Goal: Task Accomplishment & Management: Complete application form

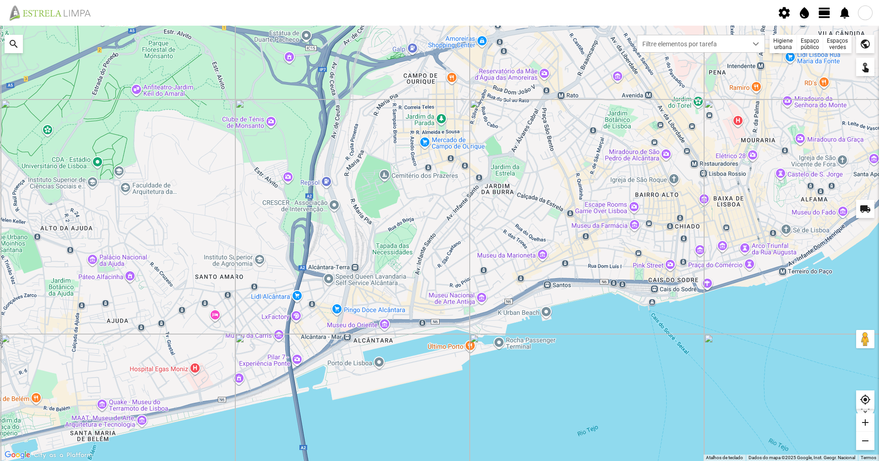
click at [788, 38] on div "Higiene urbana" at bounding box center [783, 44] width 27 height 18
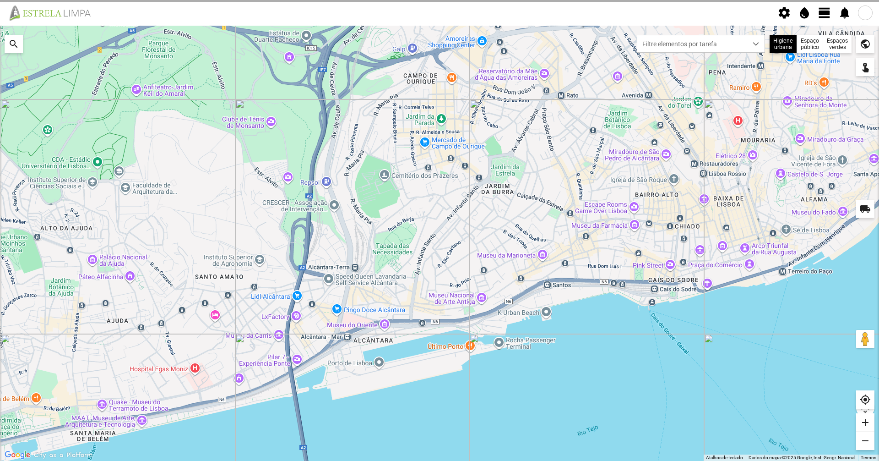
click at [828, 8] on span "view_day" at bounding box center [825, 13] width 14 height 14
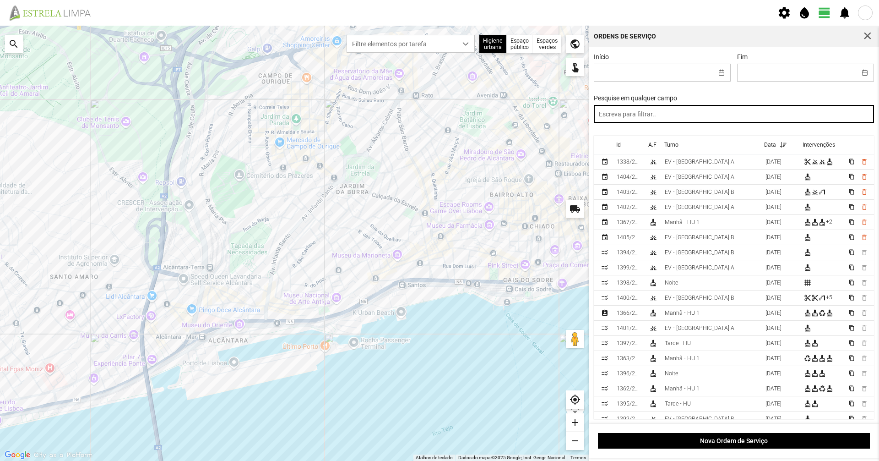
click at [760, 119] on input "text" at bounding box center [734, 114] width 281 height 18
type input "noite"
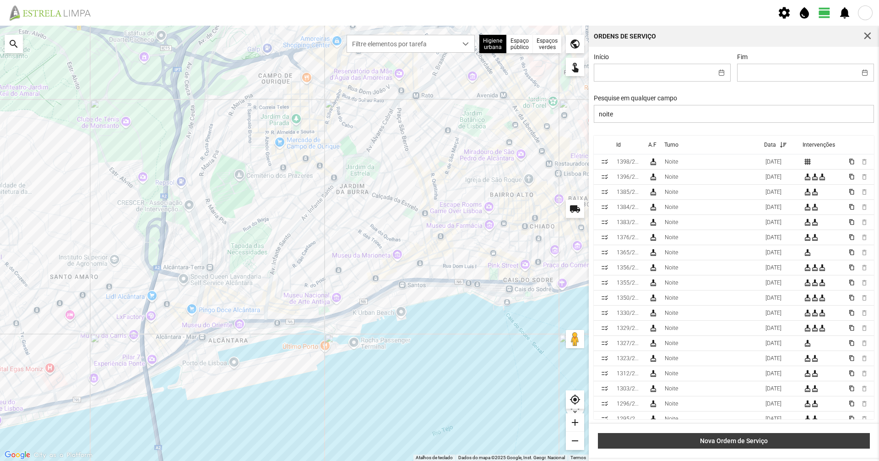
click at [699, 435] on button "Nova Ordem de Serviço" at bounding box center [734, 441] width 272 height 16
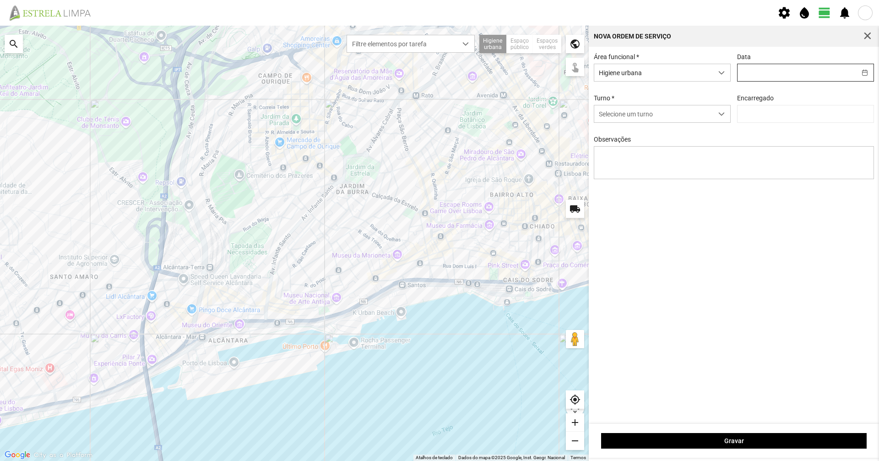
click at [776, 71] on input "text" at bounding box center [797, 72] width 119 height 17
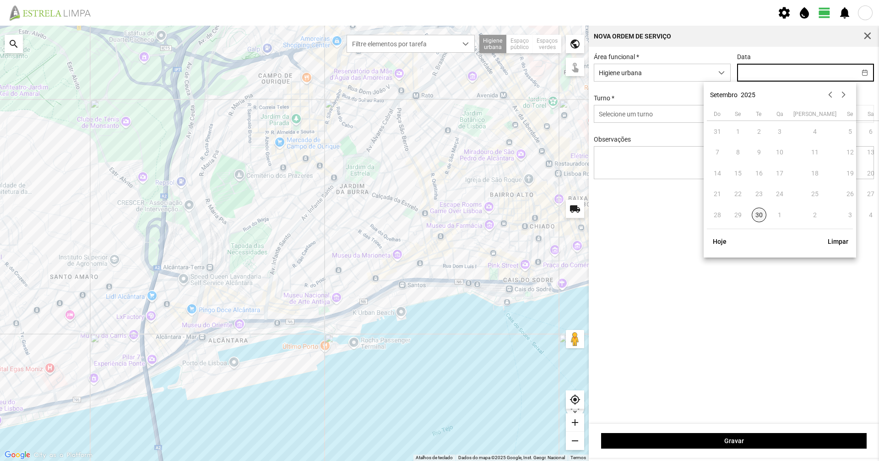
click at [757, 217] on span "30" at bounding box center [759, 214] width 15 height 15
type input "[DATE]"
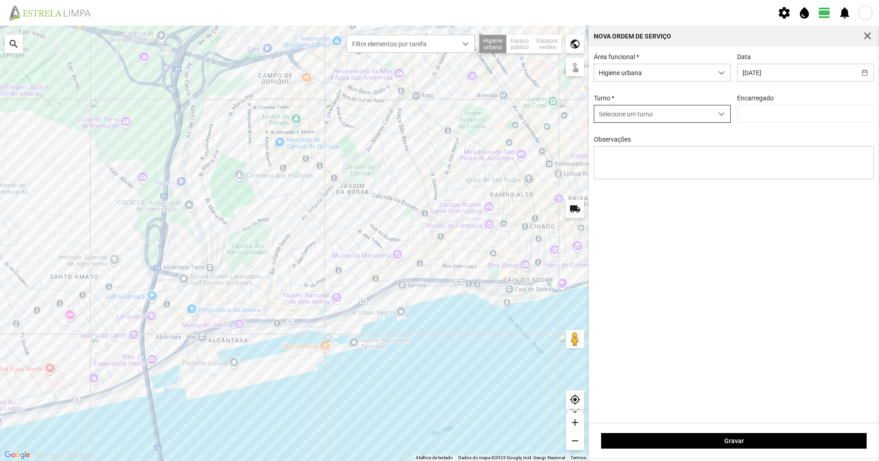
click at [678, 120] on span "Selecione um turno" at bounding box center [653, 113] width 119 height 17
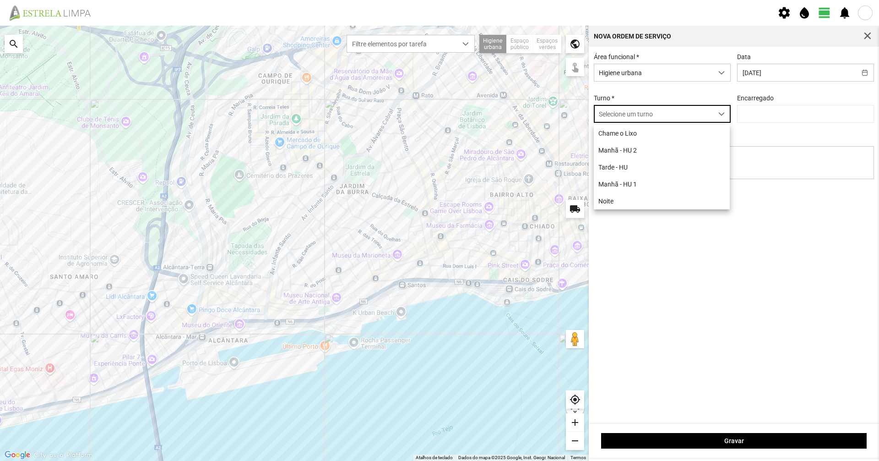
scroll to position [5, 41]
click at [643, 200] on li "Noite" at bounding box center [662, 200] width 136 height 17
type input "[PERSON_NAME]"
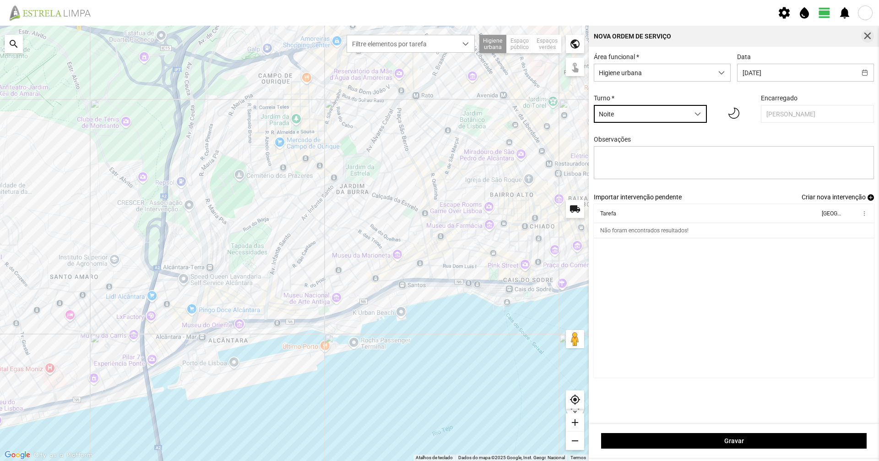
click at [869, 36] on span "button" at bounding box center [867, 36] width 8 height 8
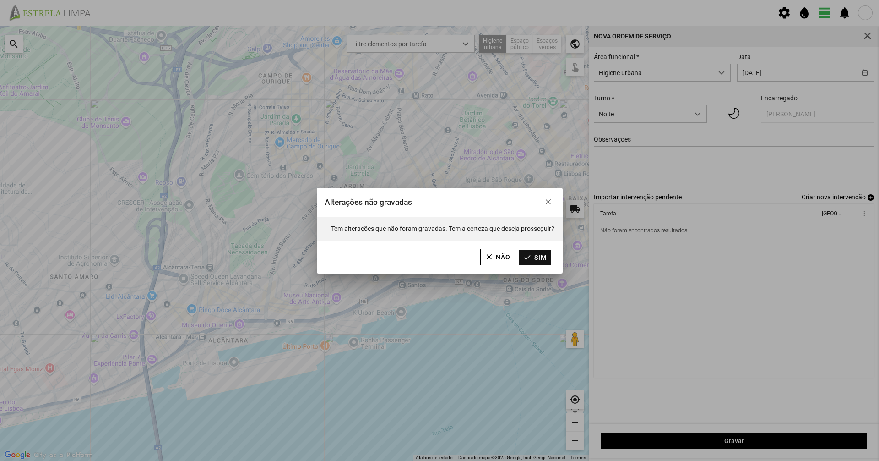
click at [529, 260] on button "Sim" at bounding box center [535, 258] width 33 height 16
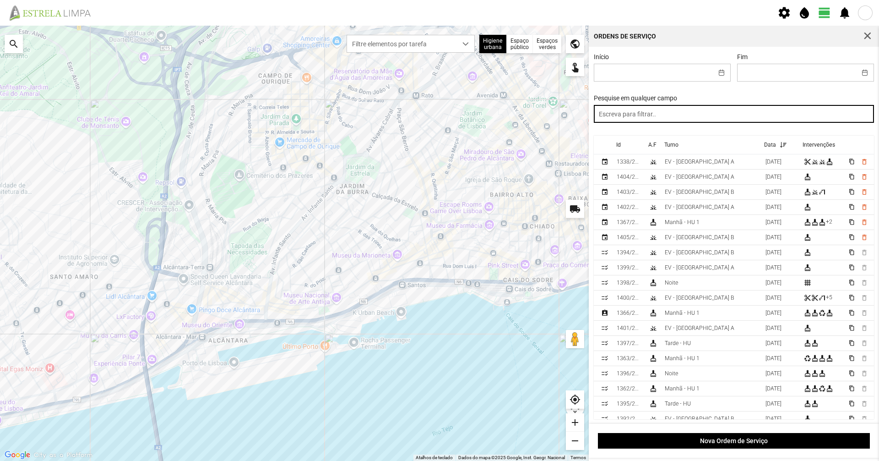
click at [664, 113] on input "text" at bounding box center [734, 114] width 281 height 18
type input "manhã"
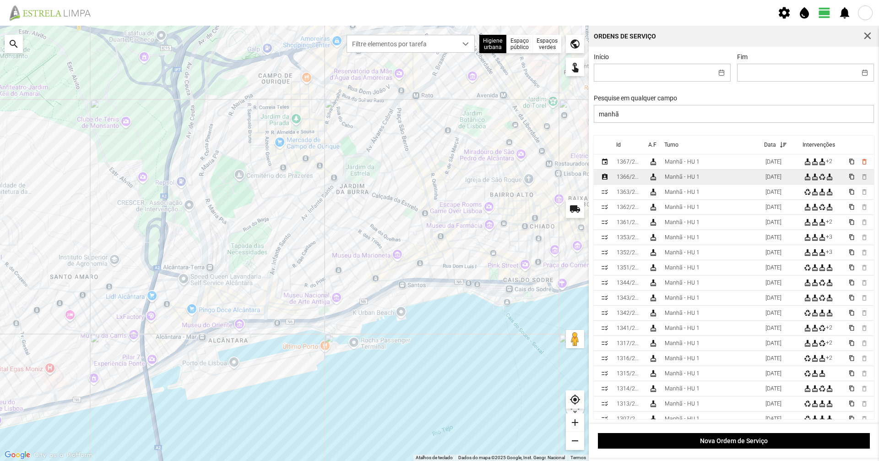
click at [651, 180] on div "cleaning_services" at bounding box center [652, 176] width 7 height 7
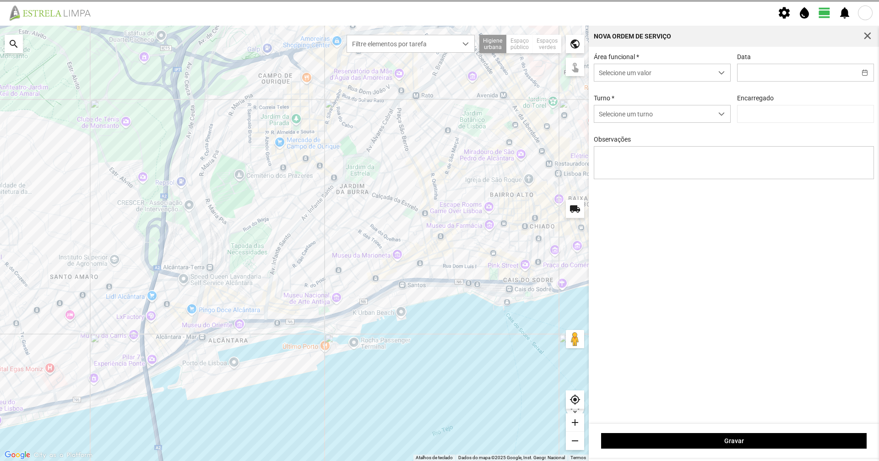
type input "[DATE]"
type input "[PERSON_NAME]"
type textarea "10-ferias 39-baixa 49-falta doente 17-25-44-47-50-descanso ao serviço-6-22-36-4…"
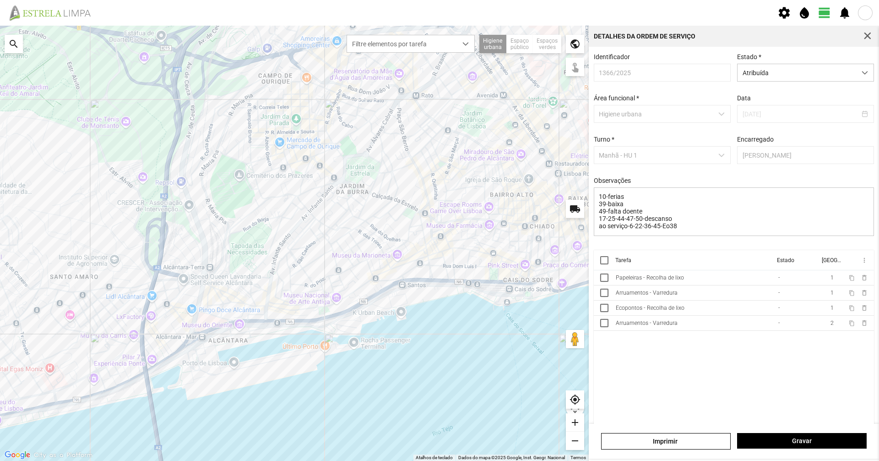
click at [668, 270] on th "Tarefa" at bounding box center [693, 260] width 162 height 20
click at [667, 285] on td "Papeleiras - Recolha de lixo" at bounding box center [693, 277] width 163 height 15
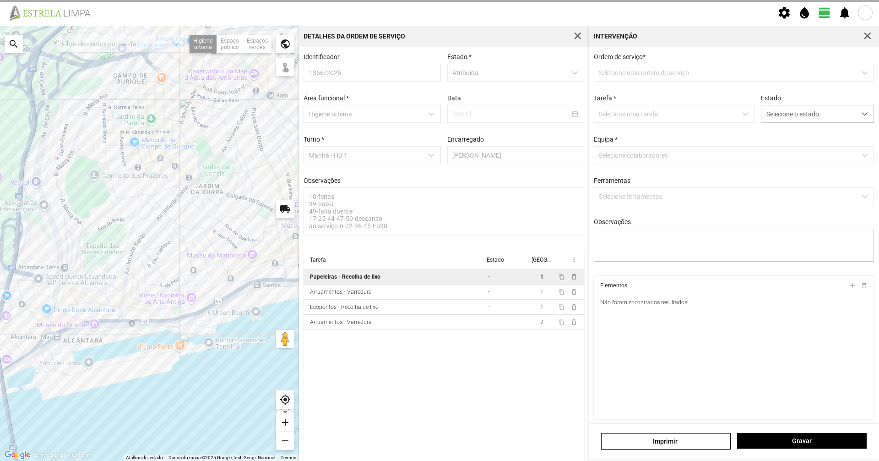
type textarea "[PERSON_NAME] condutor [PERSON_NAME] ajudante tarefa atribuida por [PERSON_NAME]"
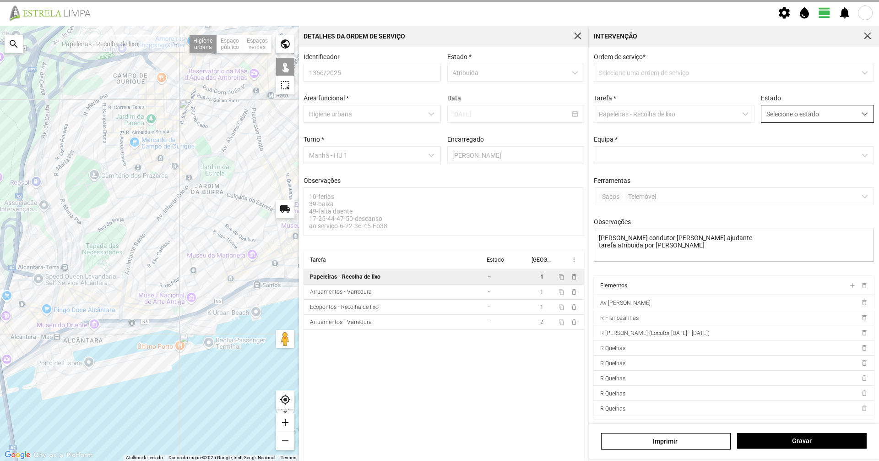
click at [823, 117] on span "Selecione o estado" at bounding box center [808, 113] width 95 height 17
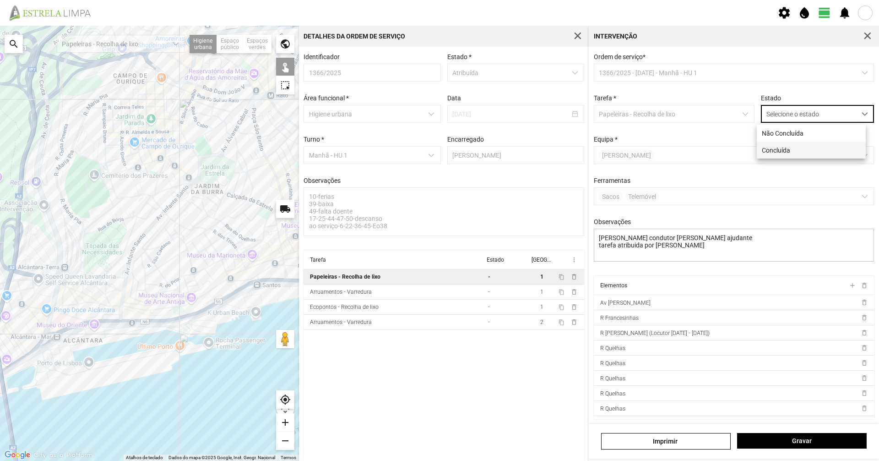
click at [811, 150] on li "Concluída" at bounding box center [811, 149] width 109 height 17
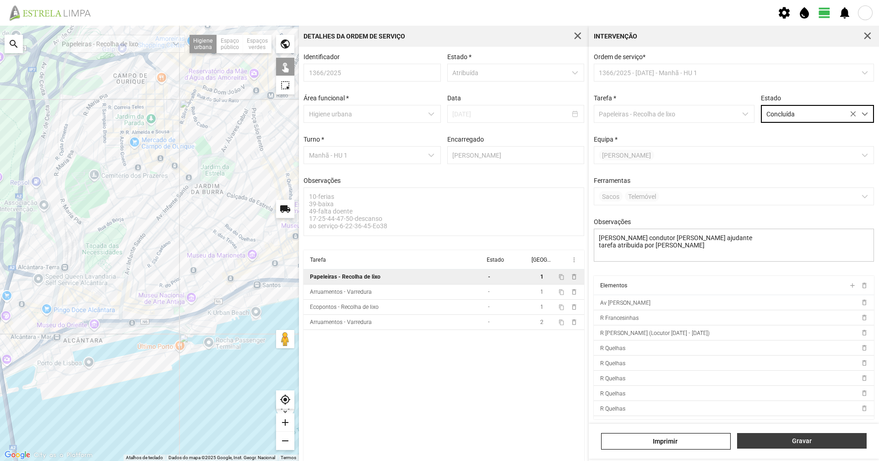
click at [806, 433] on button "Gravar" at bounding box center [802, 441] width 130 height 16
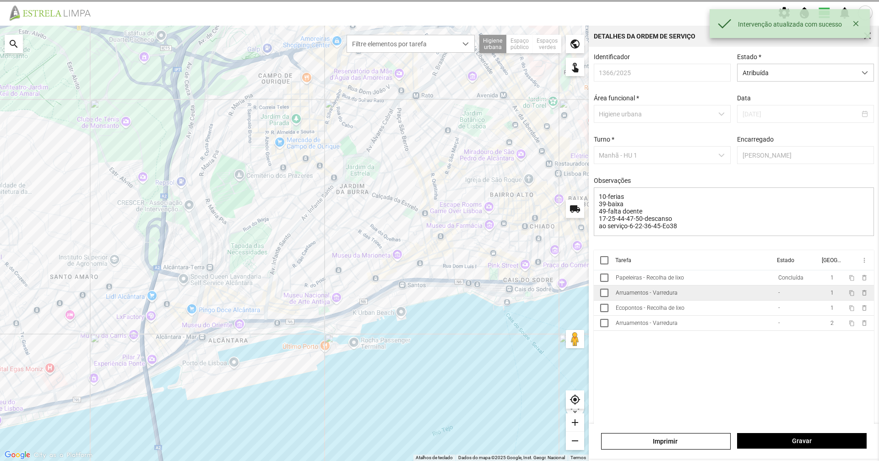
click at [708, 297] on td "Arruamentos - Varredura" at bounding box center [693, 292] width 163 height 15
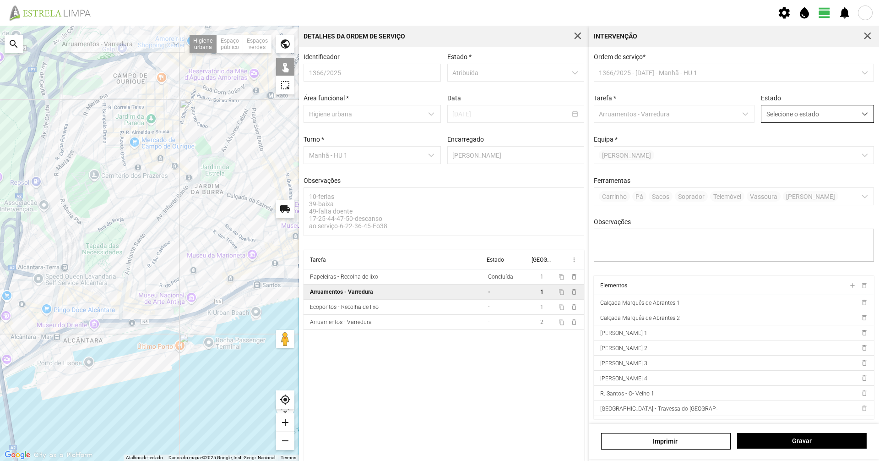
click at [772, 112] on span "Selecione o estado" at bounding box center [808, 113] width 95 height 17
click at [760, 156] on li "Concluída" at bounding box center [811, 149] width 109 height 17
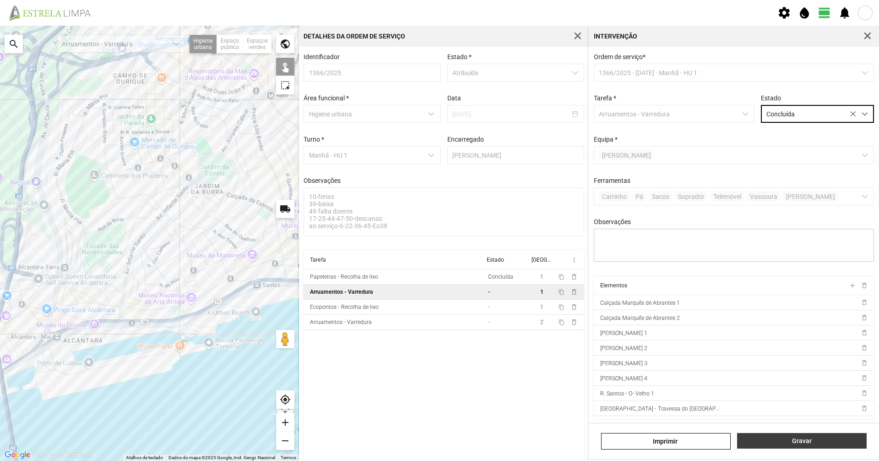
click at [809, 442] on span "Gravar" at bounding box center [802, 440] width 120 height 7
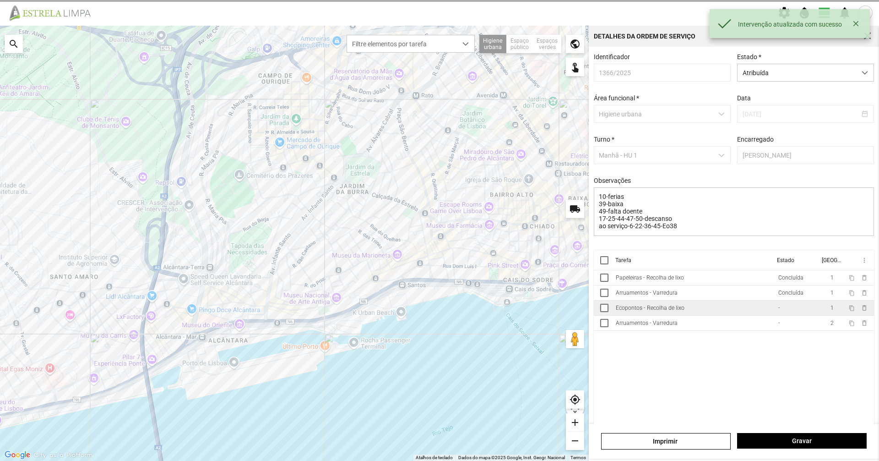
click at [691, 314] on td "Ecopontos - Recolha de lixo" at bounding box center [693, 307] width 163 height 15
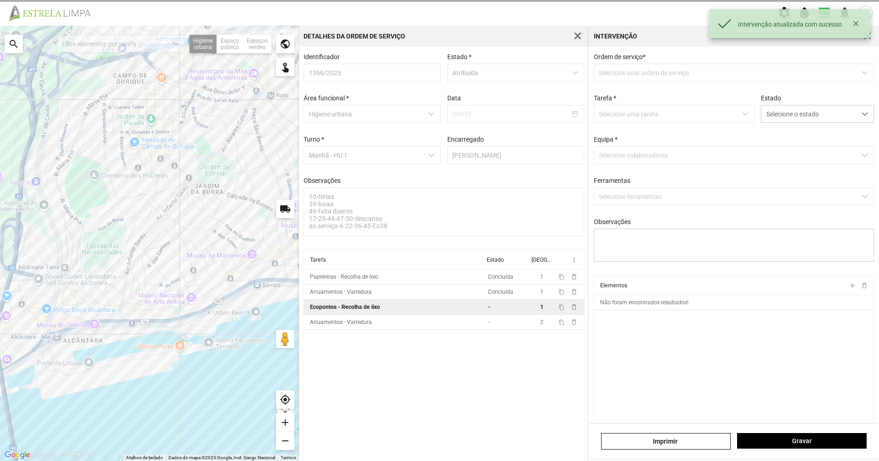
type textarea "[PERSON_NAME] condutor [PERSON_NAME]"
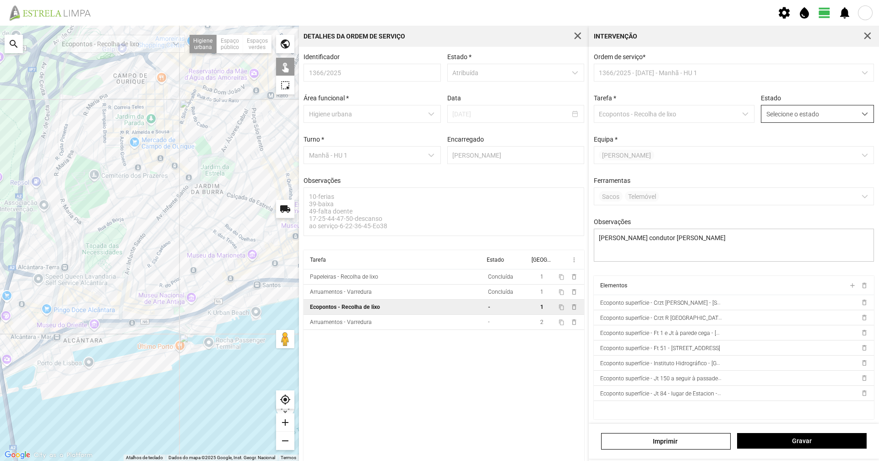
click at [780, 118] on span "Selecione o estado" at bounding box center [808, 113] width 95 height 17
click at [774, 150] on li "Concluída" at bounding box center [811, 149] width 109 height 17
click at [777, 440] on span "Gravar" at bounding box center [802, 440] width 120 height 7
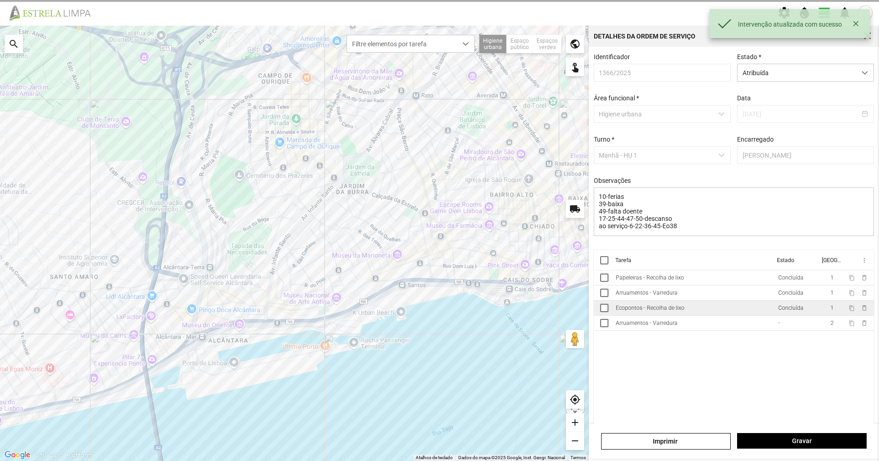
click at [722, 315] on td "Ecopontos - Recolha de lixo" at bounding box center [693, 307] width 163 height 15
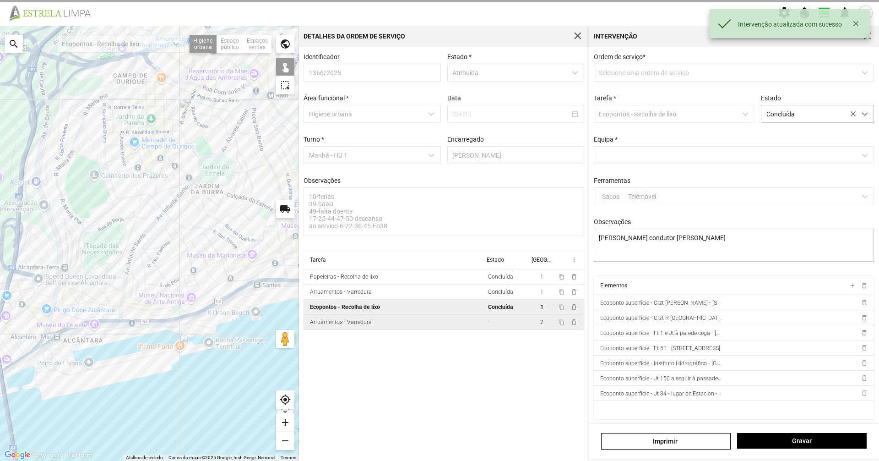
click at [484, 330] on td "-" at bounding box center [506, 322] width 45 height 15
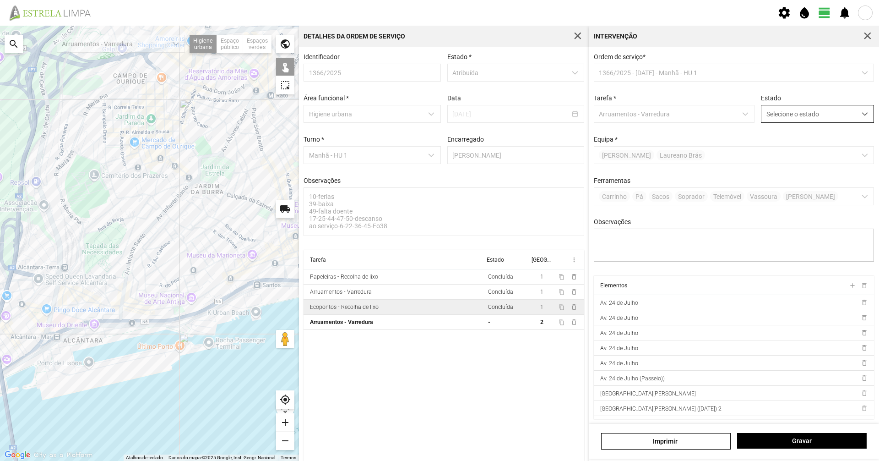
click at [772, 117] on span "Selecione o estado" at bounding box center [808, 113] width 95 height 17
click at [776, 152] on li "Concluída" at bounding box center [811, 149] width 109 height 17
click at [809, 437] on span "Gravar" at bounding box center [802, 440] width 120 height 7
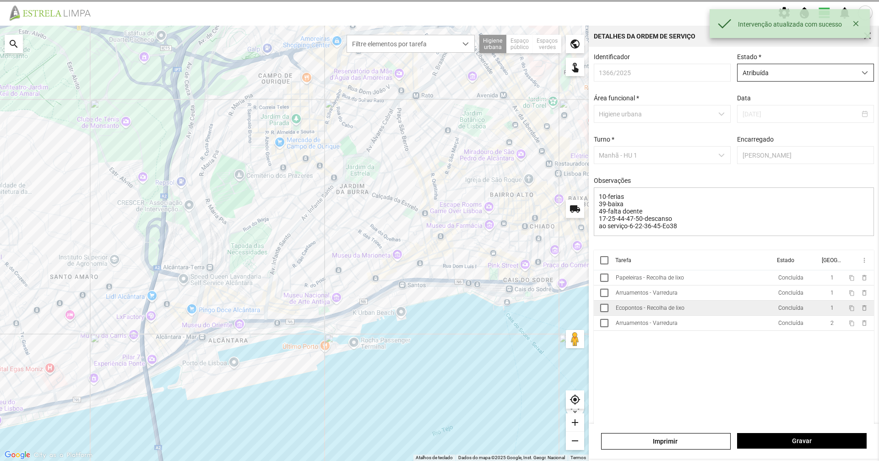
click at [791, 81] on span "Atribuída" at bounding box center [797, 72] width 119 height 17
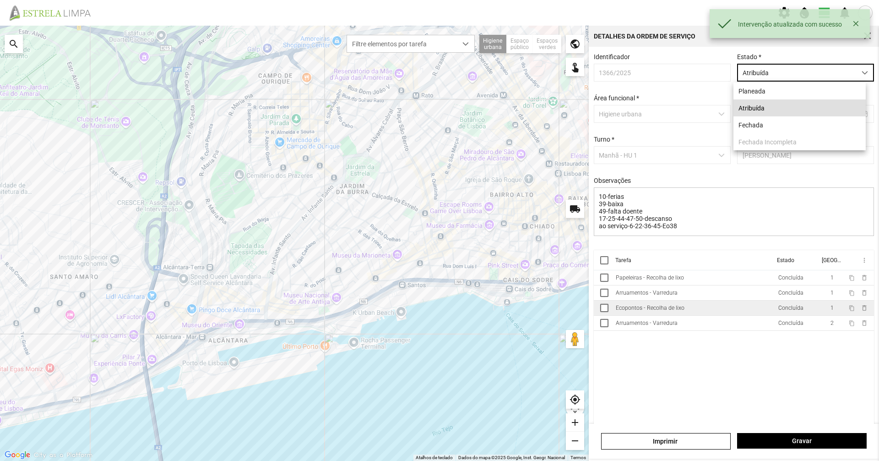
scroll to position [5, 41]
click at [776, 120] on li "Fechada" at bounding box center [799, 124] width 132 height 17
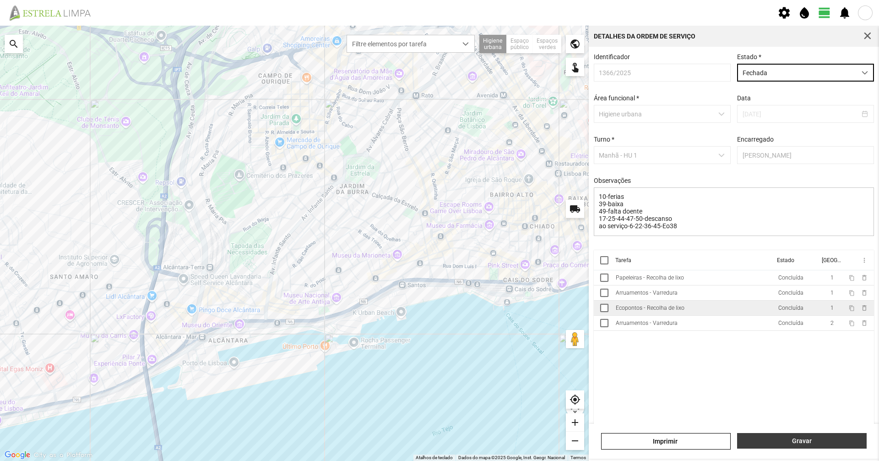
click at [806, 435] on button "Gravar" at bounding box center [802, 441] width 130 height 16
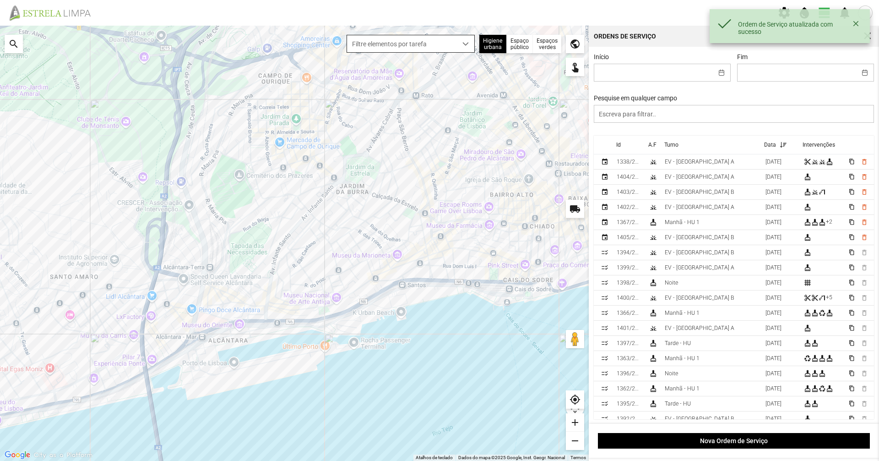
click at [429, 51] on span "Filtre elementos por tarefa" at bounding box center [402, 43] width 110 height 17
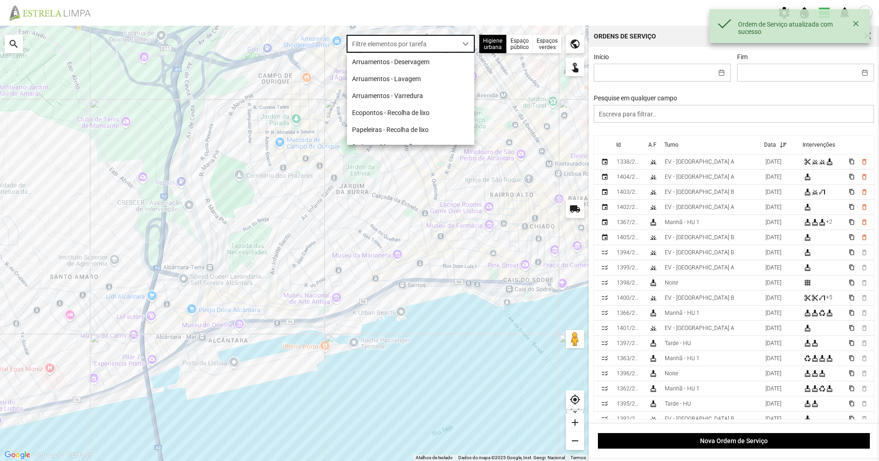
scroll to position [5, 41]
click at [410, 95] on li "Arruamentos - Varredura" at bounding box center [410, 95] width 127 height 17
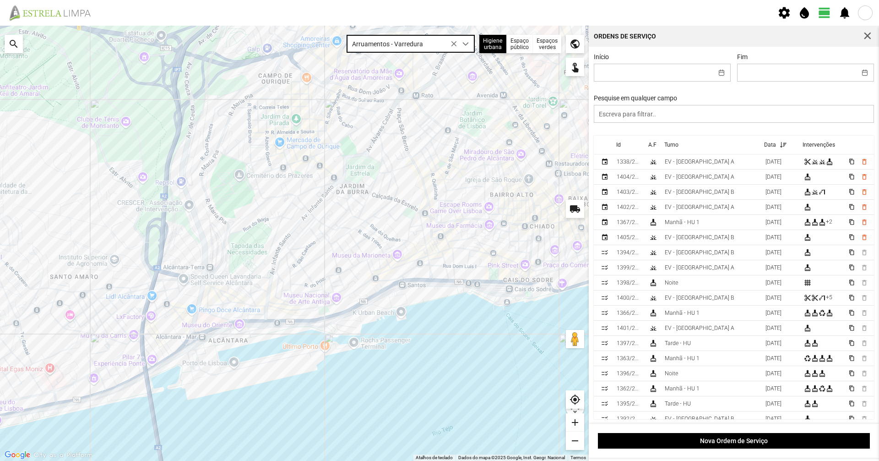
click at [416, 50] on span "Arruamentos - Varredura" at bounding box center [402, 43] width 110 height 17
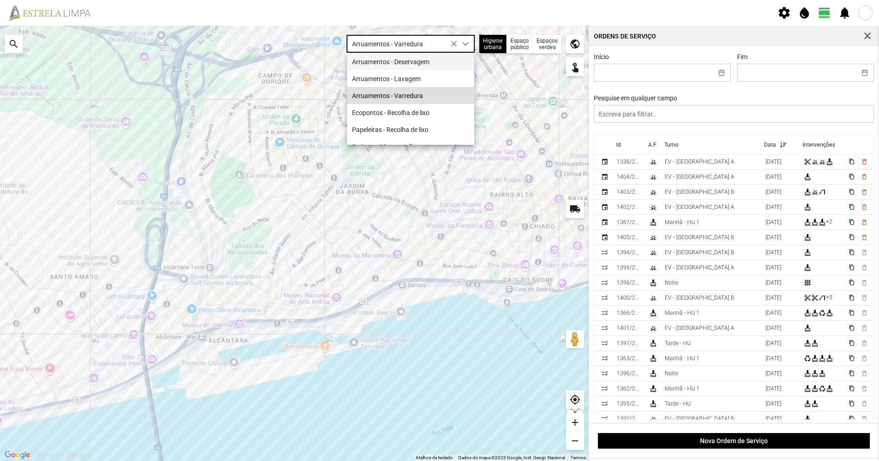
click at [415, 60] on li "Arruamentos - Deservagem" at bounding box center [410, 61] width 127 height 17
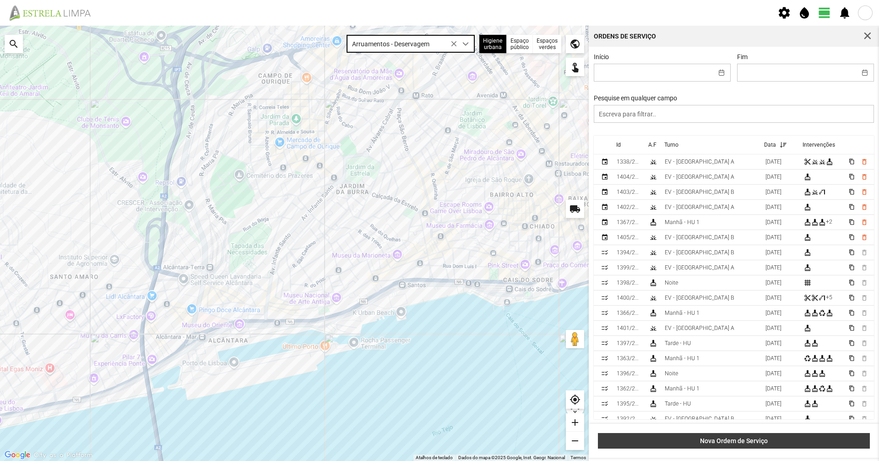
click at [717, 446] on button "Nova Ordem de Serviço" at bounding box center [734, 441] width 272 height 16
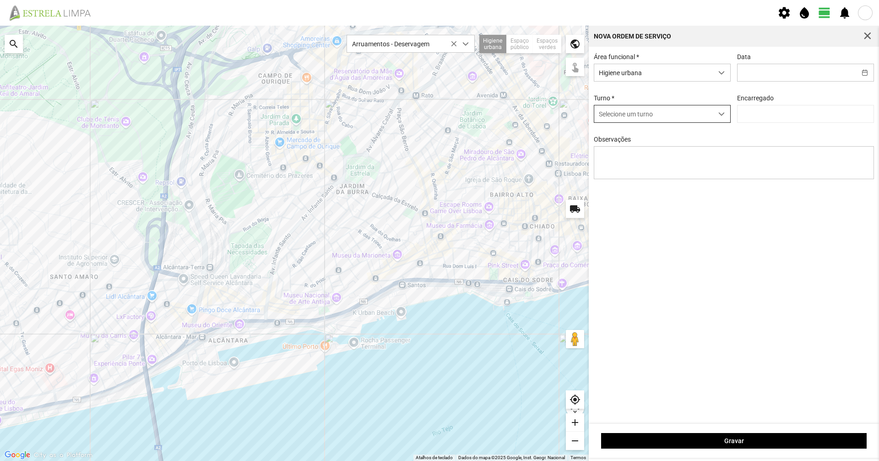
click at [690, 110] on span "Selecione um turno" at bounding box center [653, 113] width 119 height 17
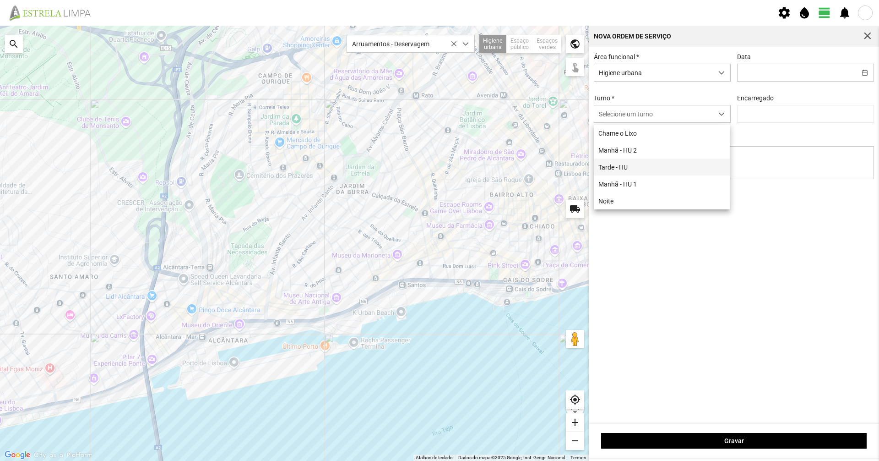
click at [673, 165] on li "Tarde - HU" at bounding box center [662, 166] width 136 height 17
type input "[PERSON_NAME]"
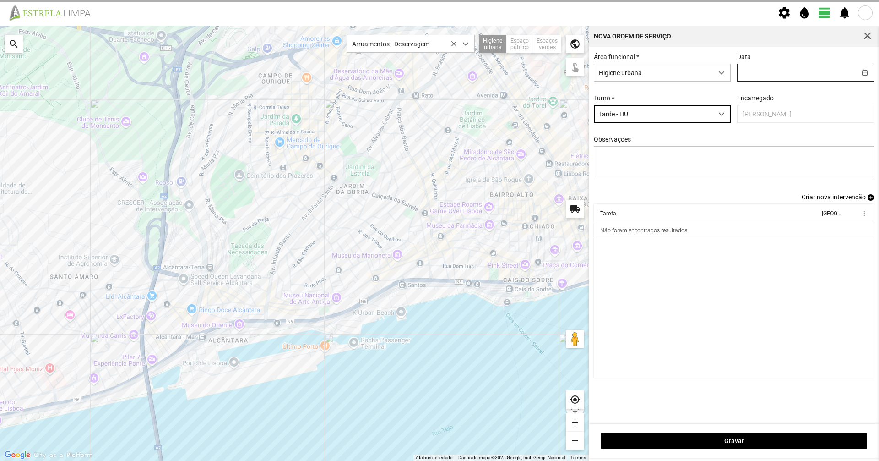
click at [772, 81] on input "text" at bounding box center [797, 72] width 119 height 17
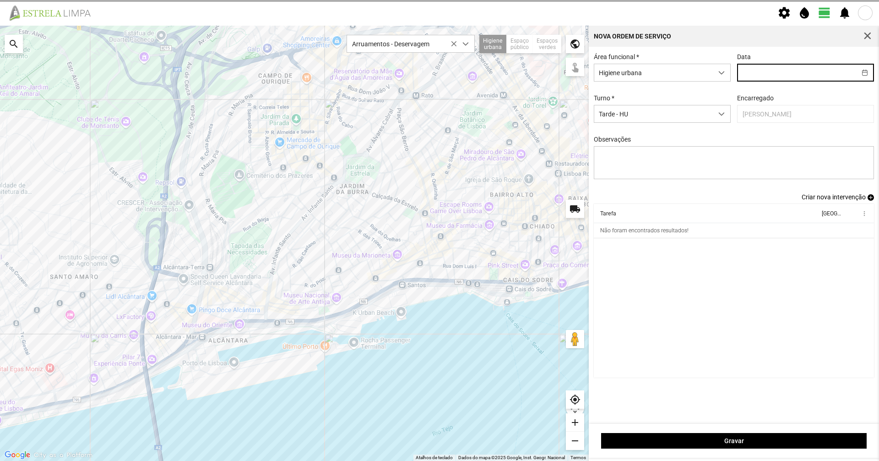
click at [685, 63] on div "Área funcional * Higiene urbana" at bounding box center [662, 67] width 143 height 28
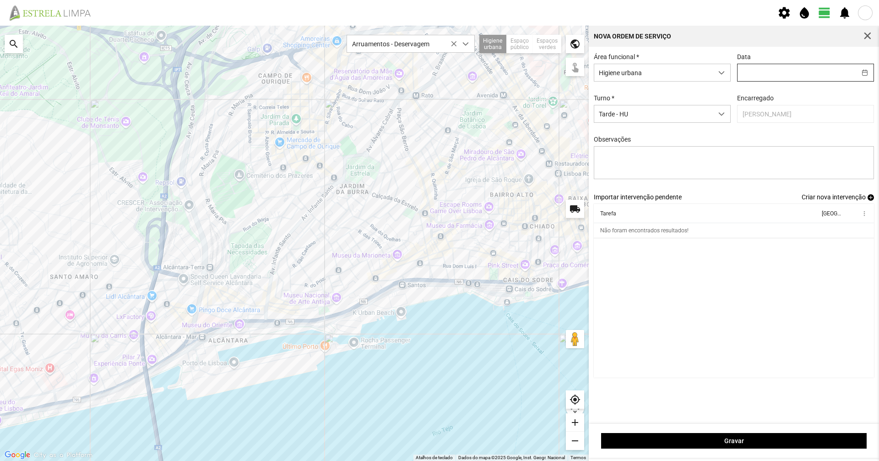
click at [754, 70] on input "text" at bounding box center [797, 72] width 119 height 17
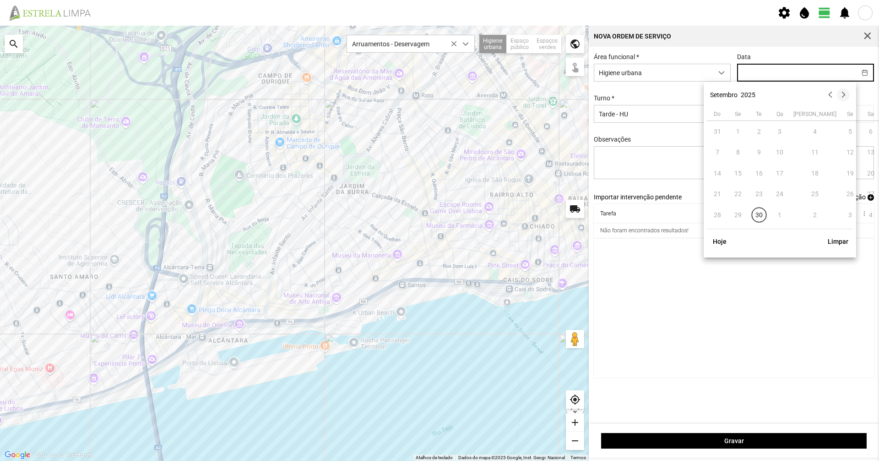
click at [846, 98] on button "button" at bounding box center [843, 94] width 13 height 13
click at [864, 132] on span "4" at bounding box center [871, 131] width 15 height 15
type input "[DATE]"
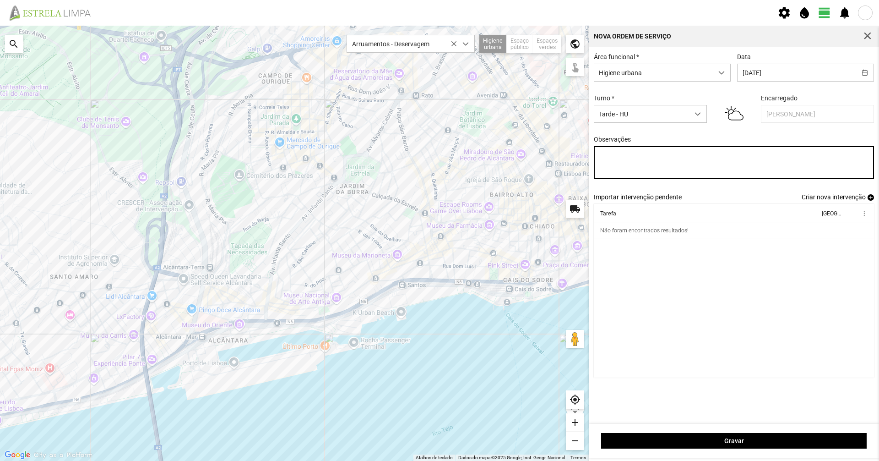
click at [771, 172] on textarea "Observações" at bounding box center [734, 162] width 281 height 33
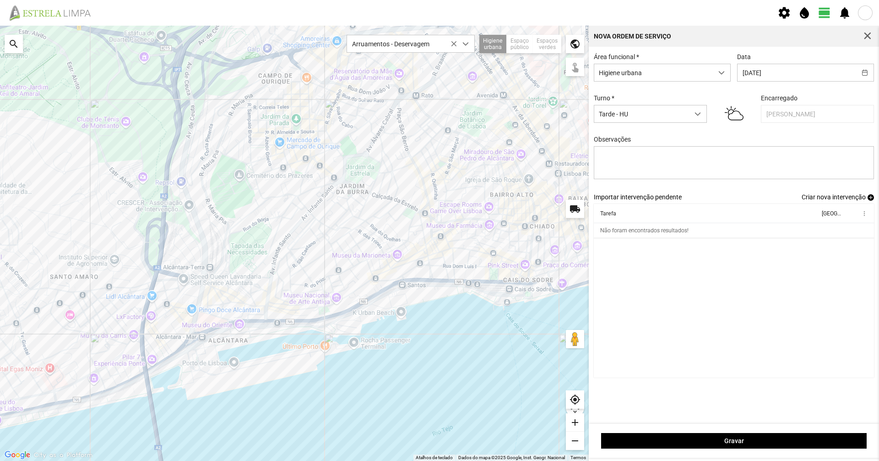
click at [850, 201] on span "Criar nova intervenção" at bounding box center [834, 196] width 64 height 7
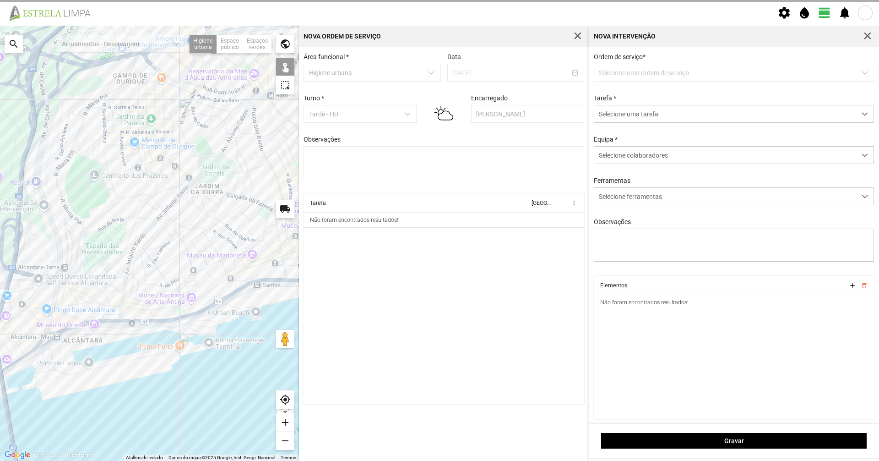
click at [685, 81] on p-dropdown "Selecione uma ordem de serviço" at bounding box center [734, 73] width 281 height 18
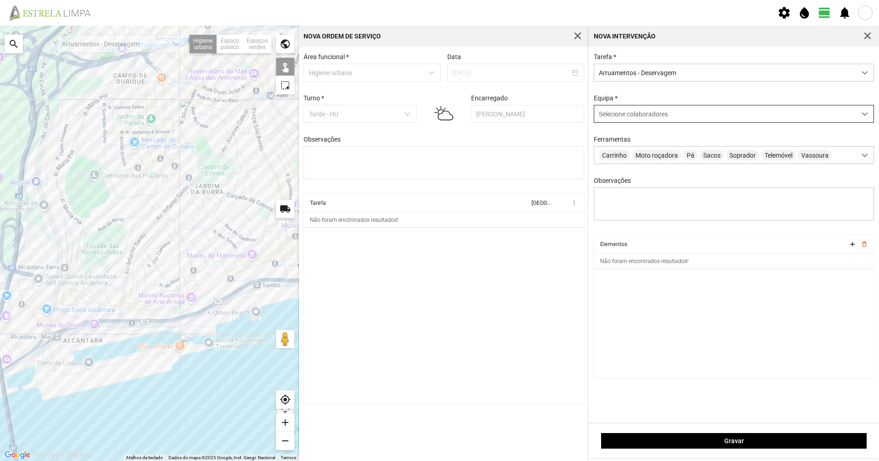
click at [660, 108] on div "Selecione colaboradores" at bounding box center [725, 113] width 262 height 17
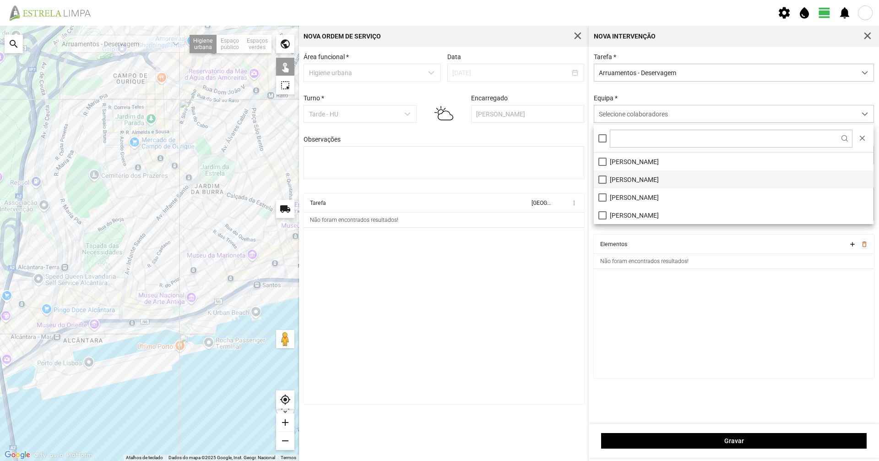
click at [608, 179] on li "[PERSON_NAME]" at bounding box center [734, 179] width 280 height 18
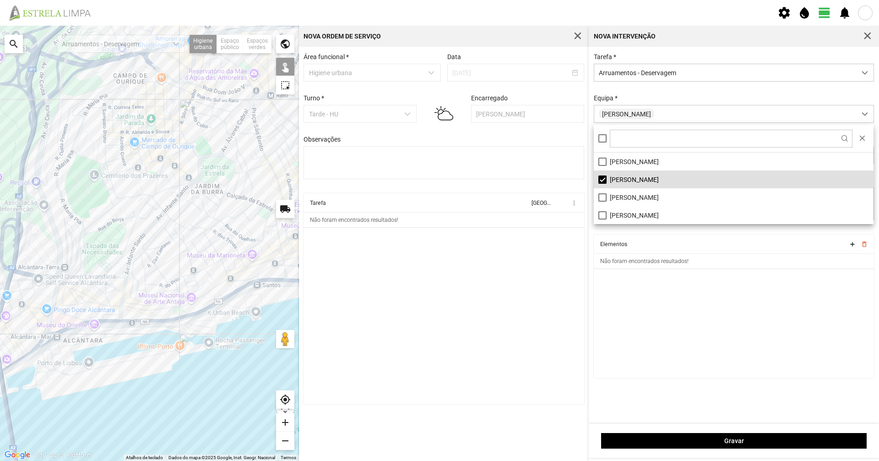
click at [234, 227] on div at bounding box center [149, 243] width 299 height 435
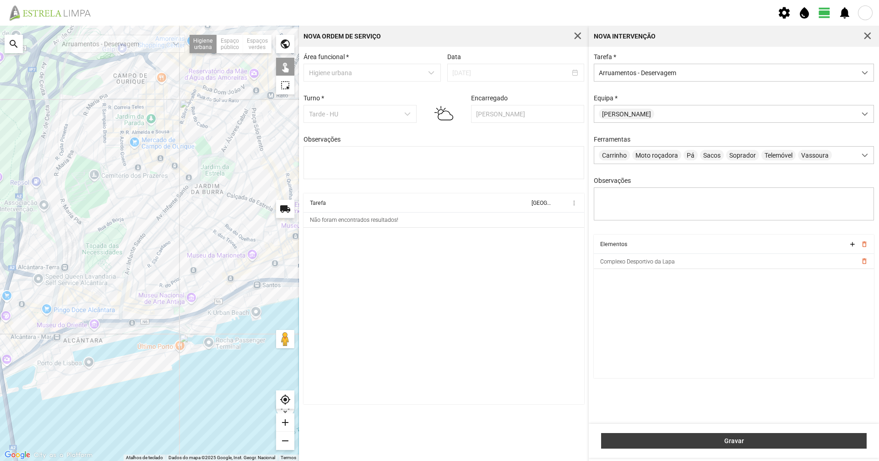
click at [695, 440] on span "Gravar" at bounding box center [734, 440] width 256 height 7
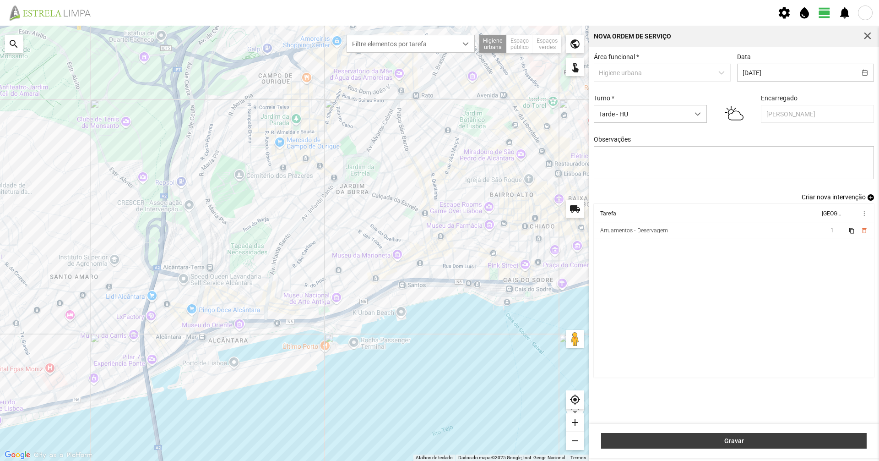
click at [667, 442] on span "Gravar" at bounding box center [734, 440] width 256 height 7
